Goal: Use online tool/utility: Utilize a website feature to perform a specific function

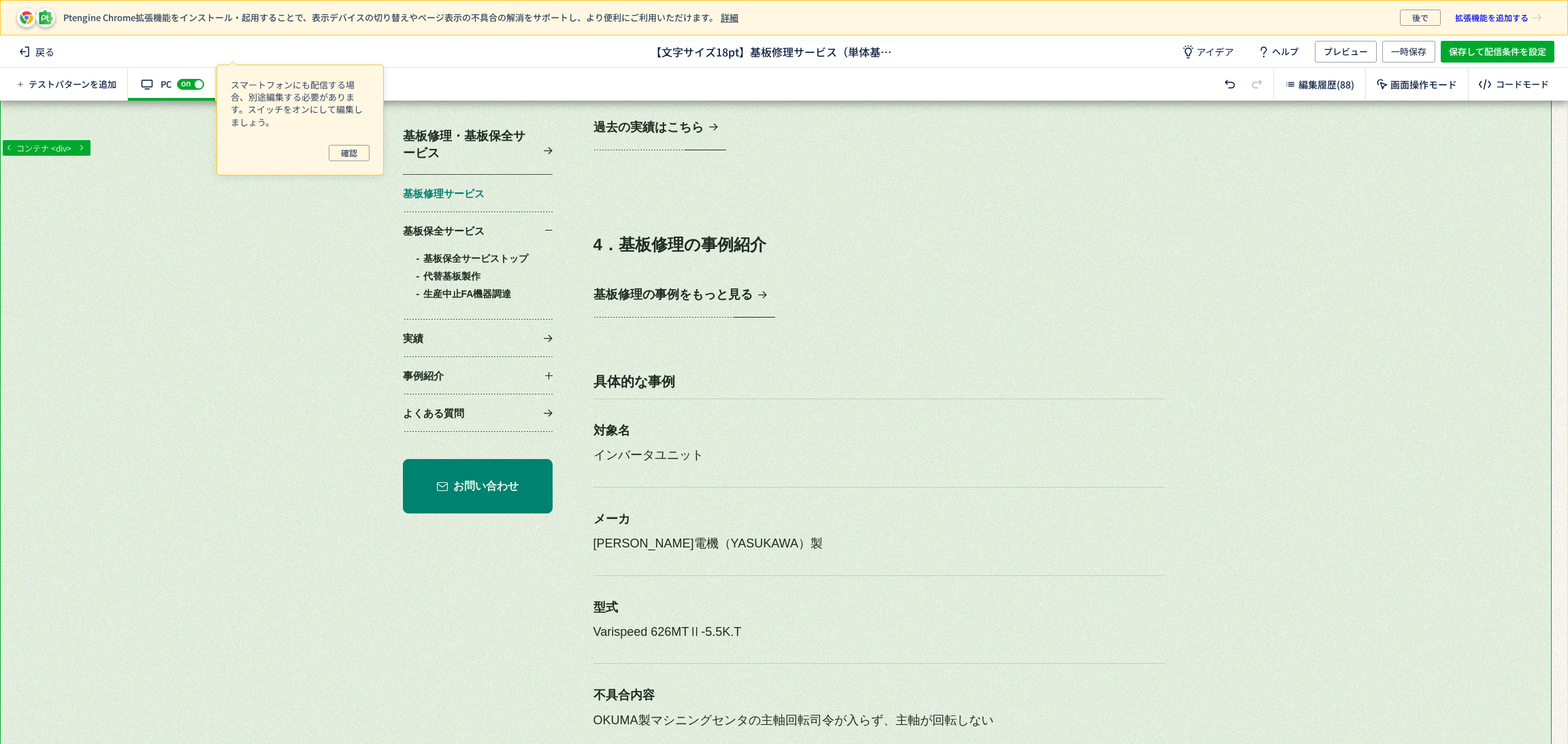
scroll to position [2652, 0]
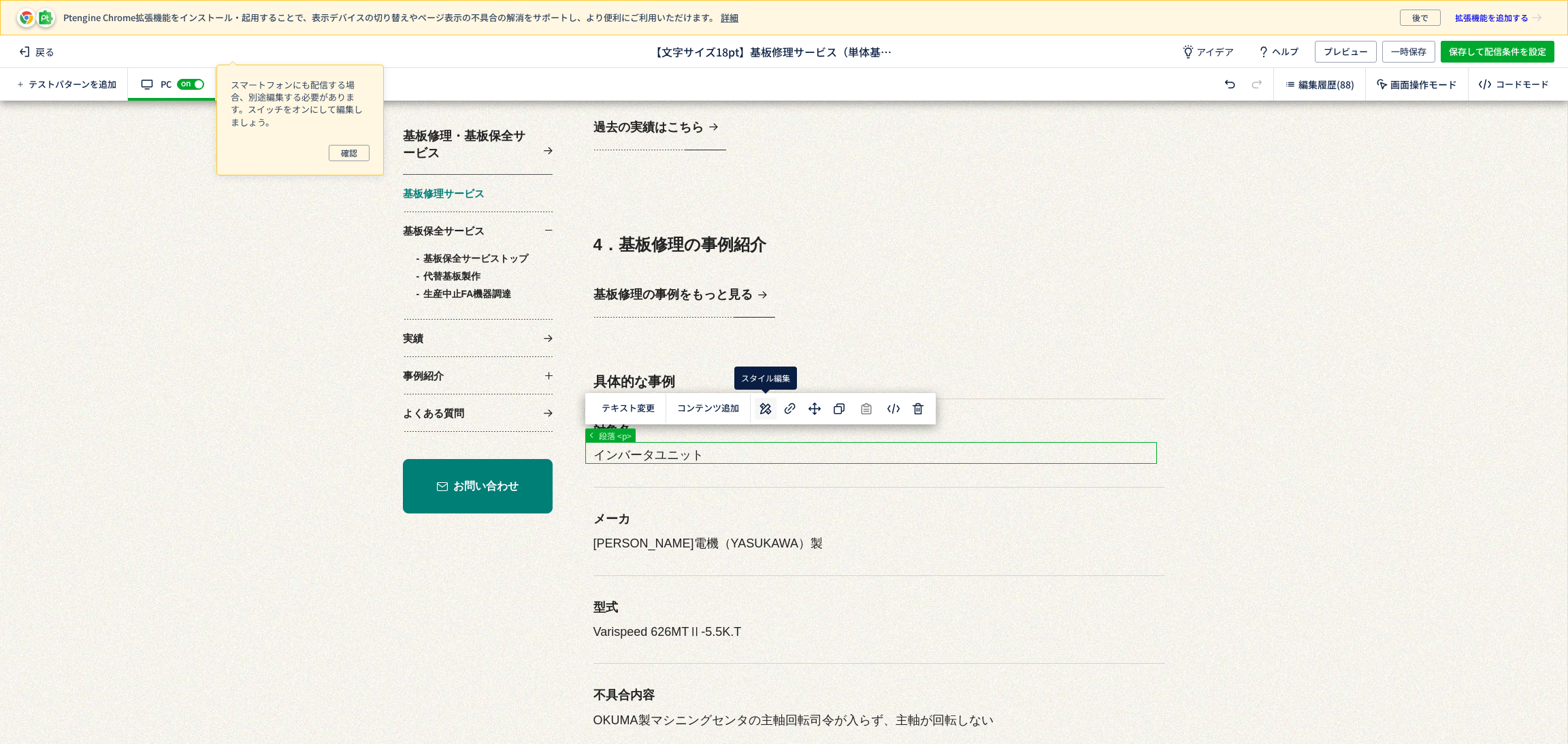
click at [770, 414] on icon at bounding box center [765, 408] width 16 height 16
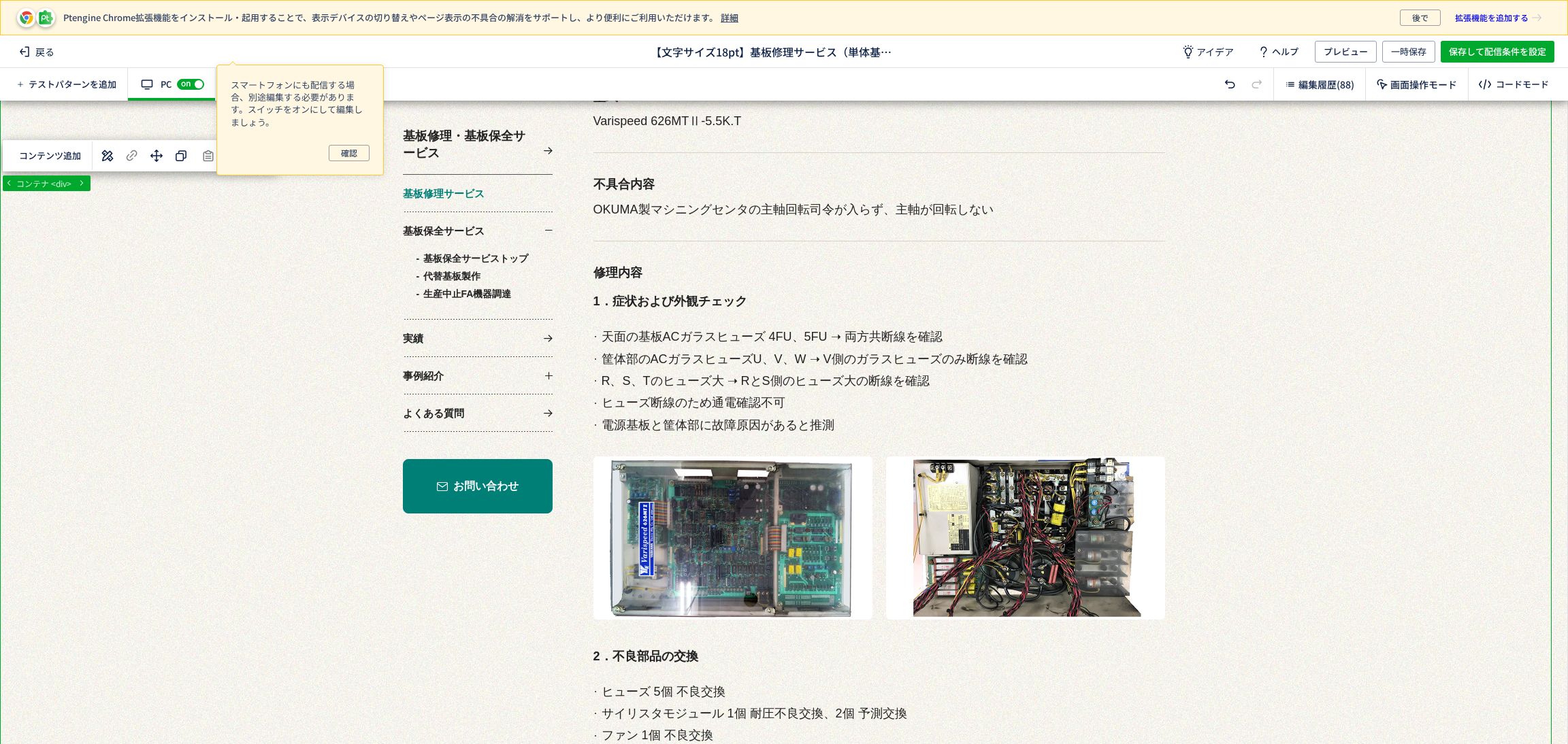
scroll to position [0, 0]
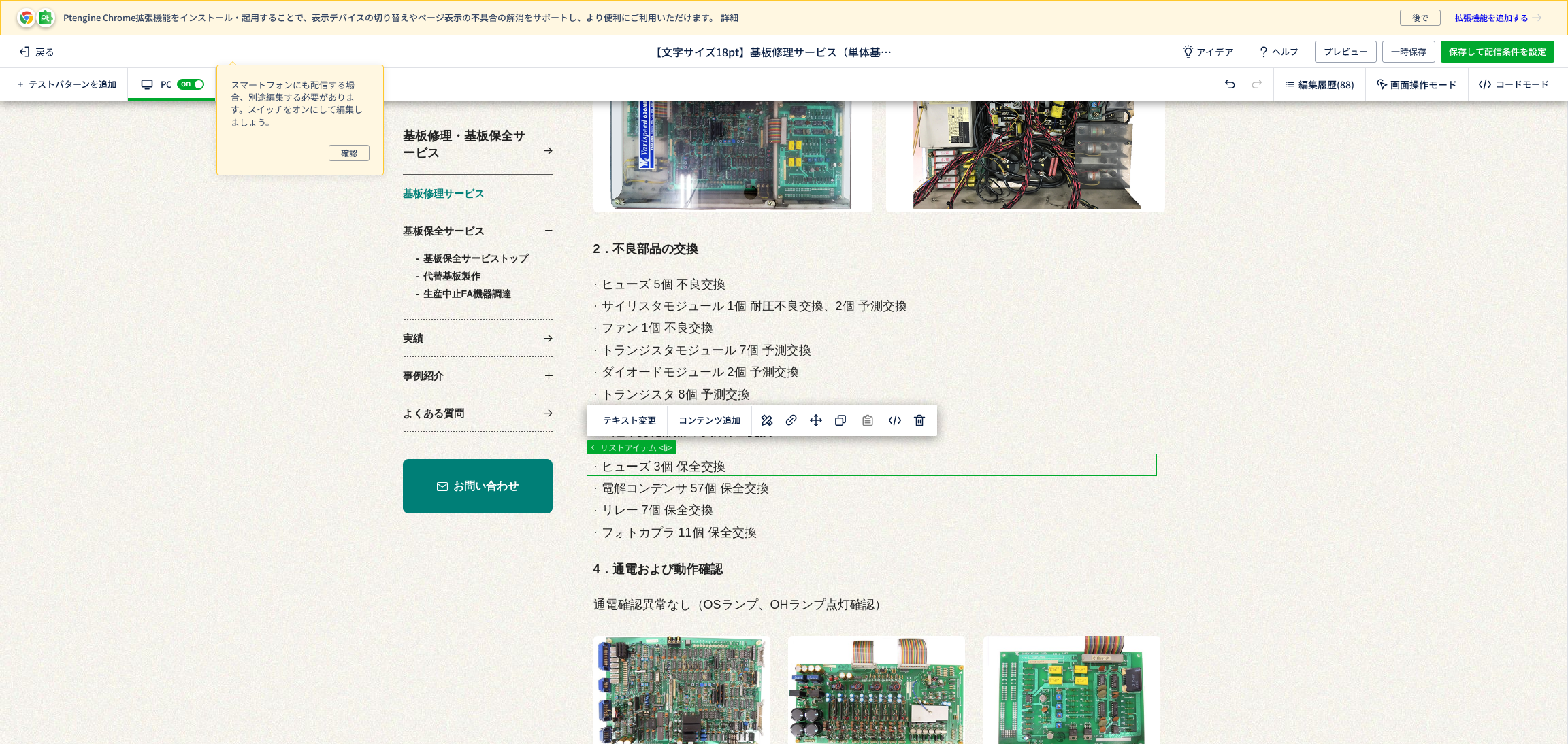
click at [725, 466] on div at bounding box center [776, 748] width 1551 height 8437
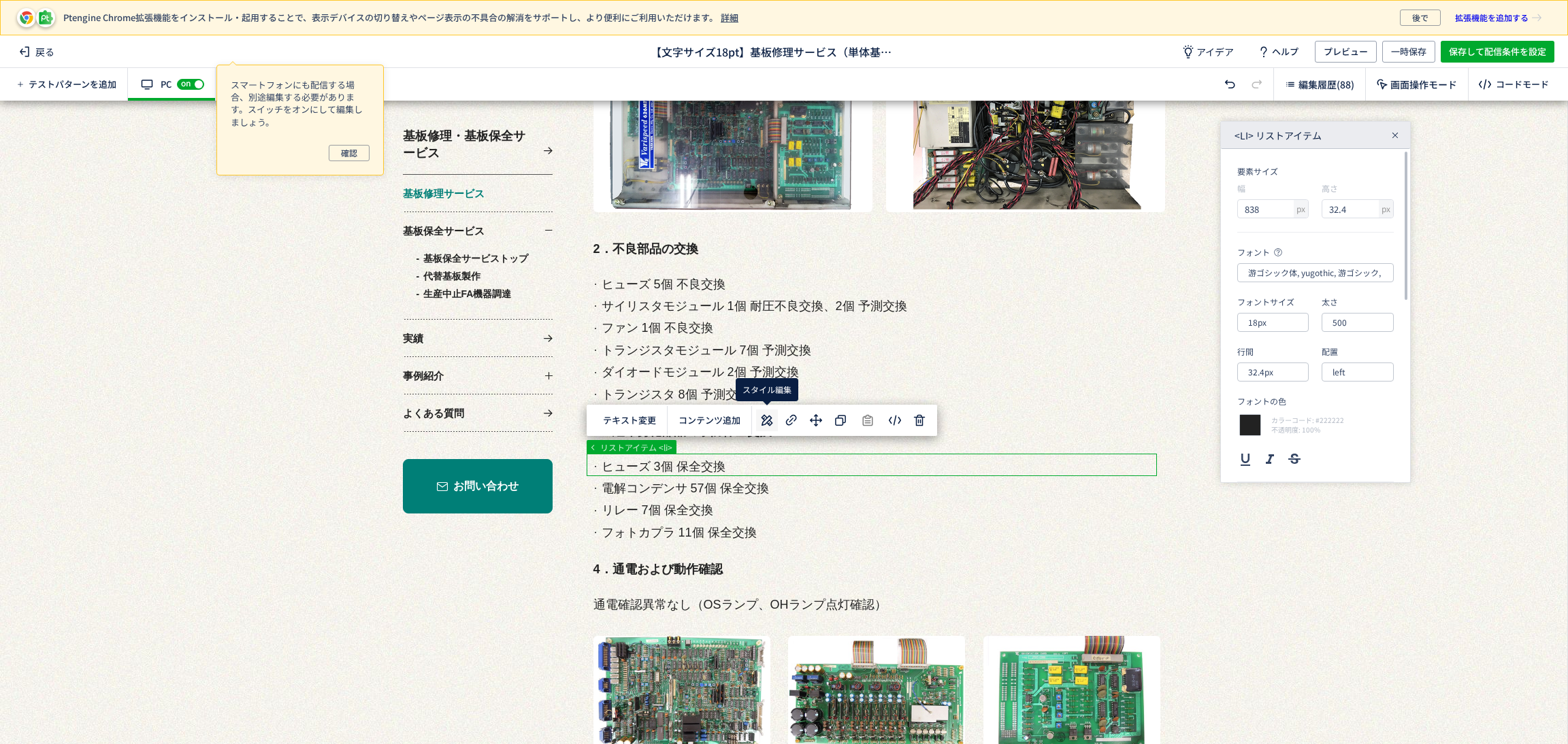
click at [774, 417] on icon at bounding box center [766, 419] width 16 height 16
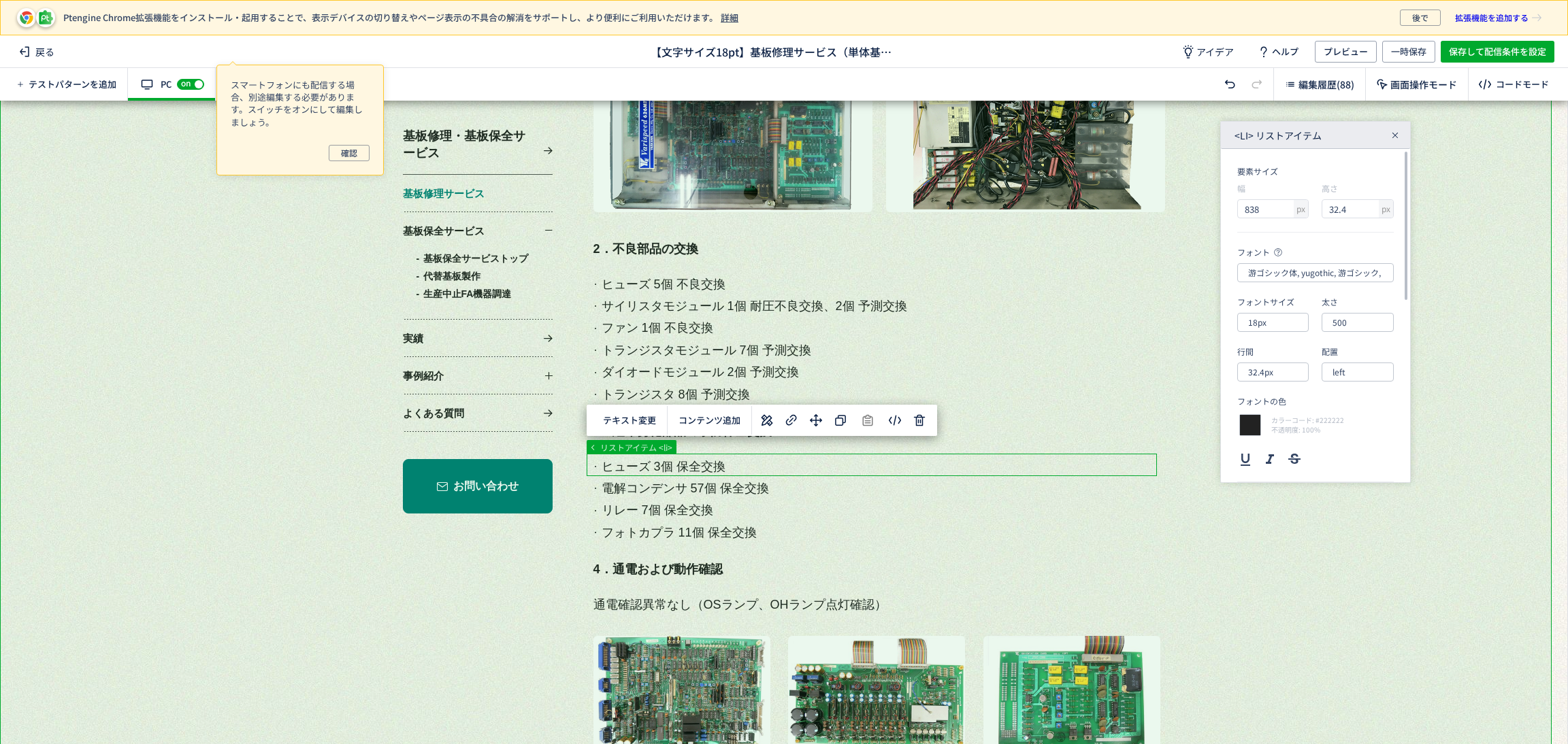
click at [1298, 557] on div at bounding box center [776, 748] width 1551 height 8437
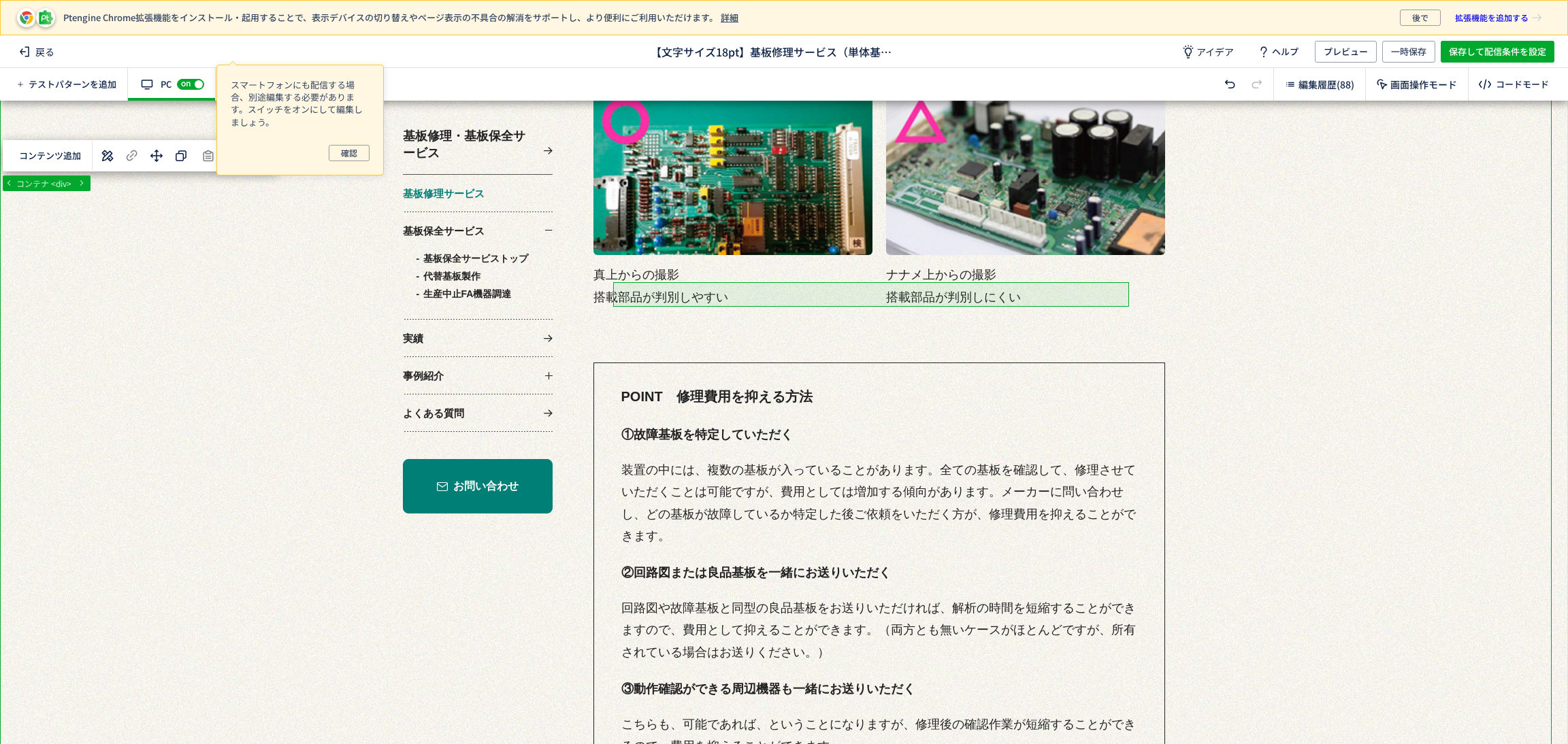
scroll to position [5715, 0]
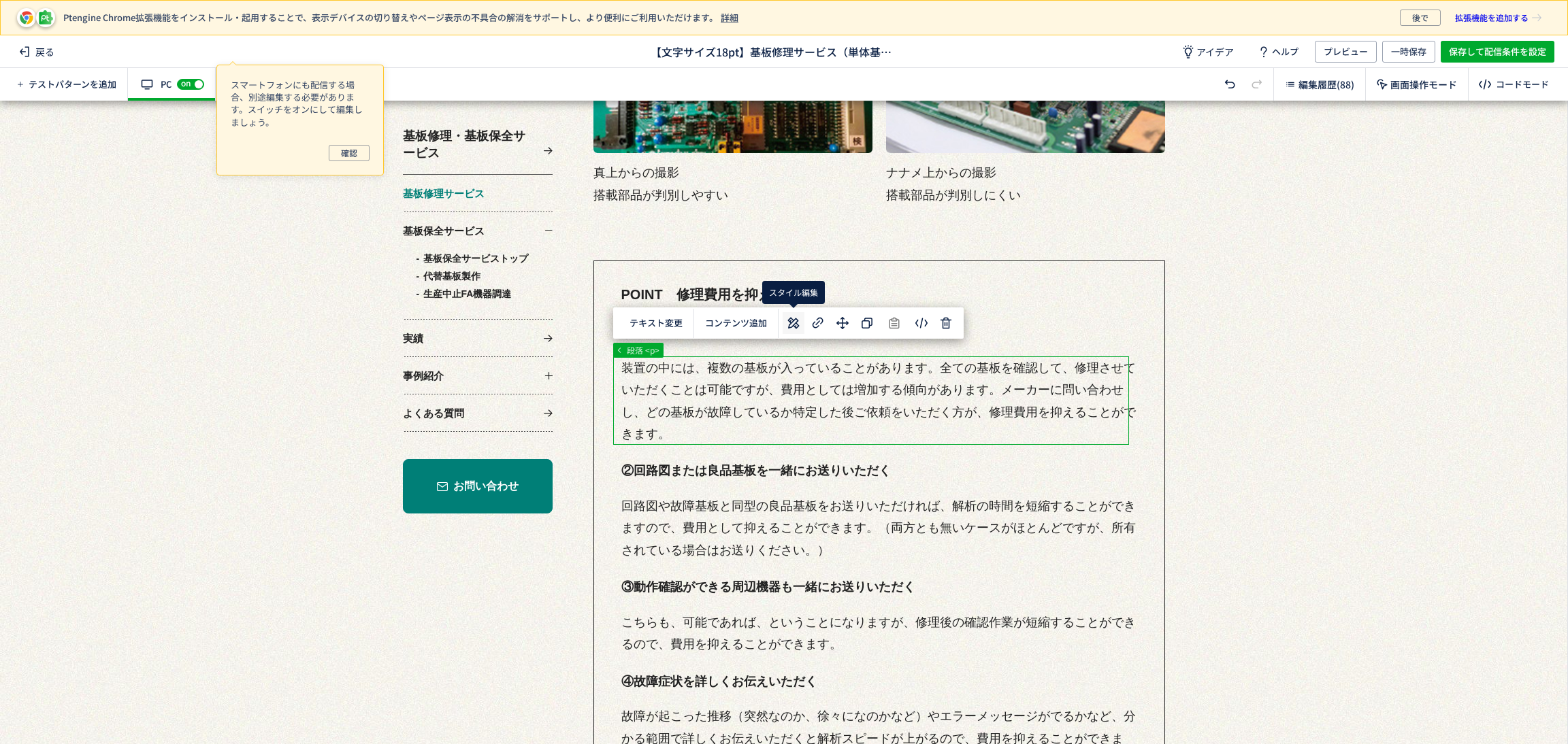
click at [794, 318] on icon at bounding box center [792, 323] width 16 height 16
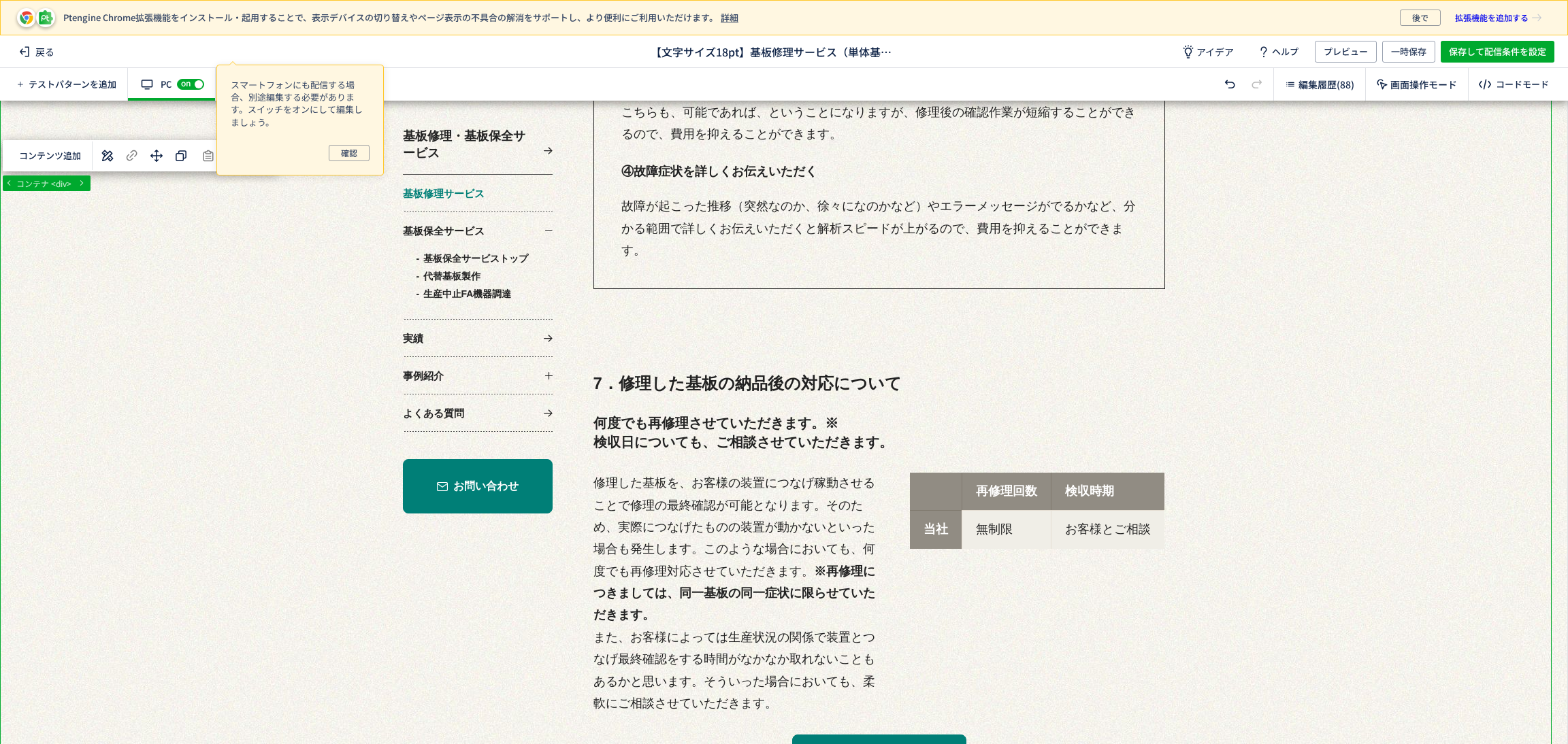
scroll to position [6327, 0]
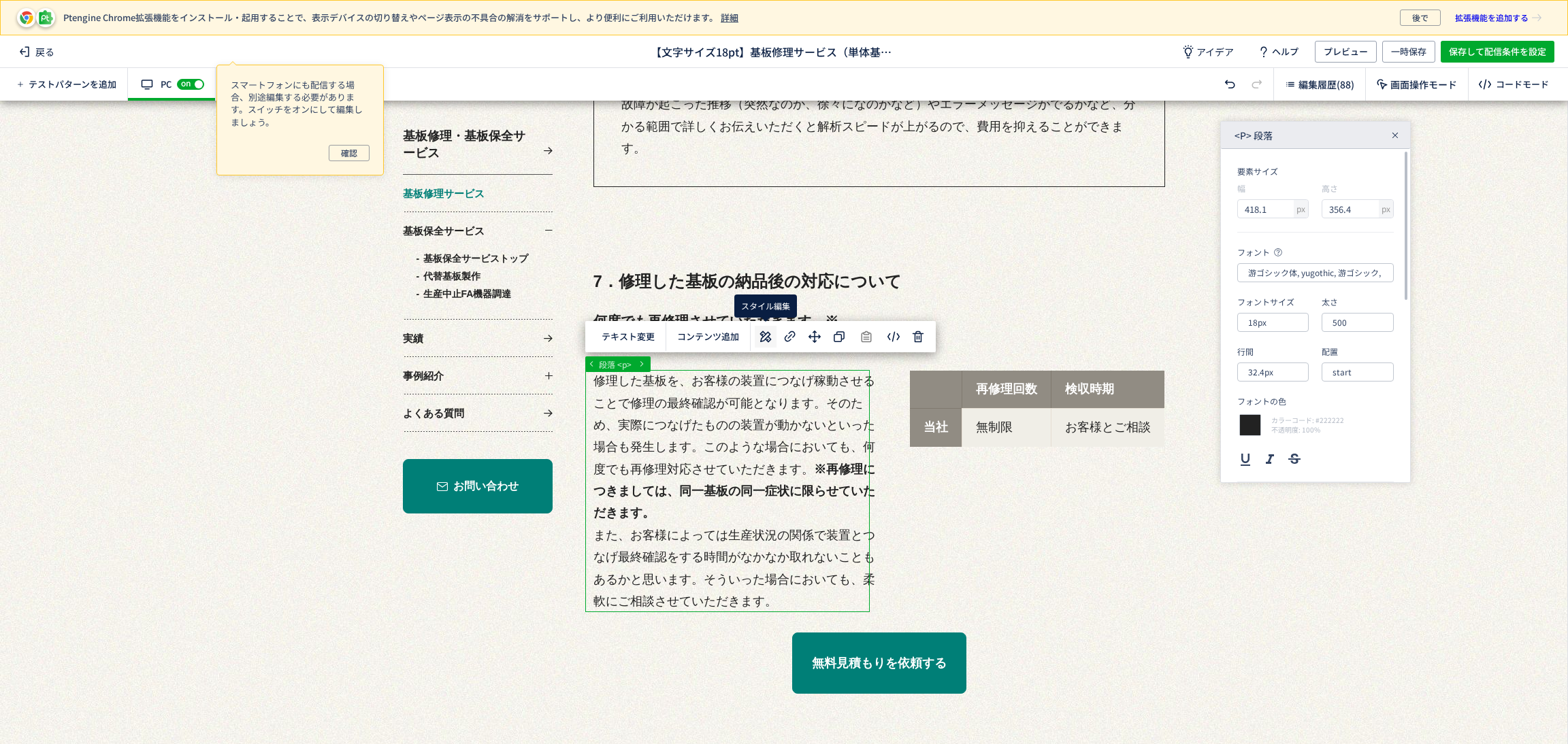
click at [758, 340] on icon at bounding box center [765, 336] width 16 height 16
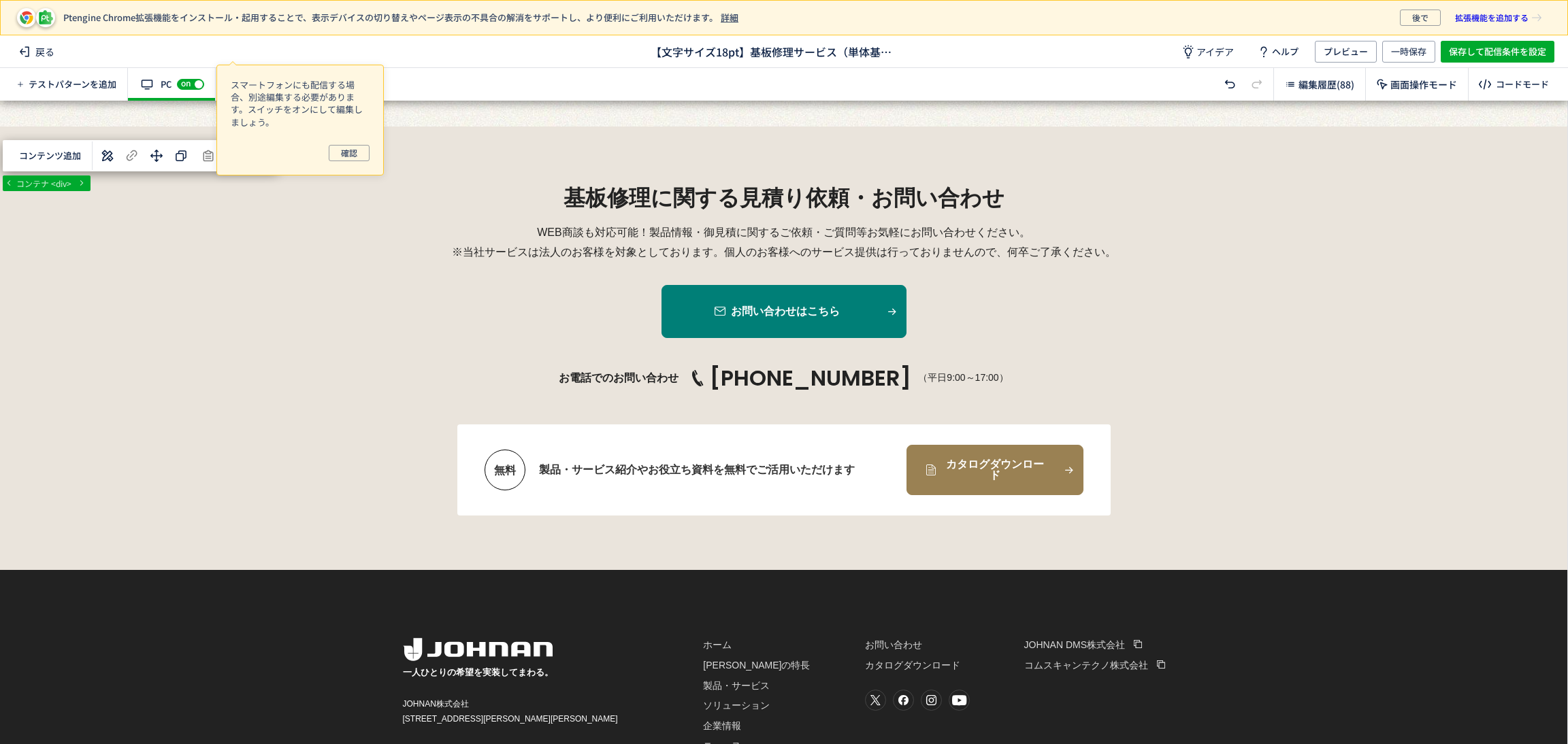
scroll to position [7346, 0]
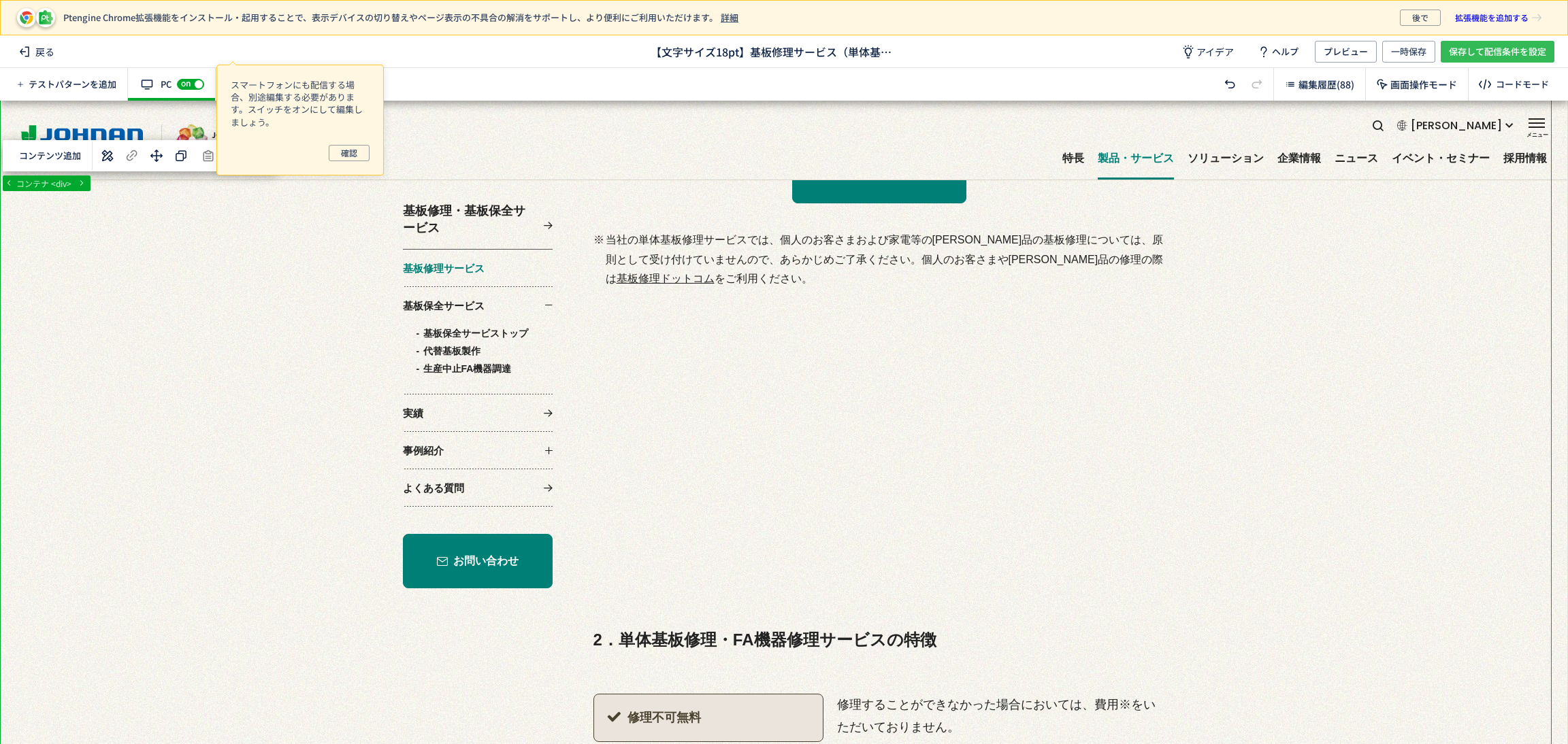
click at [1506, 48] on span "保存して配信条件を設定" at bounding box center [1497, 52] width 97 height 22
